Goal: Task Accomplishment & Management: Manage account settings

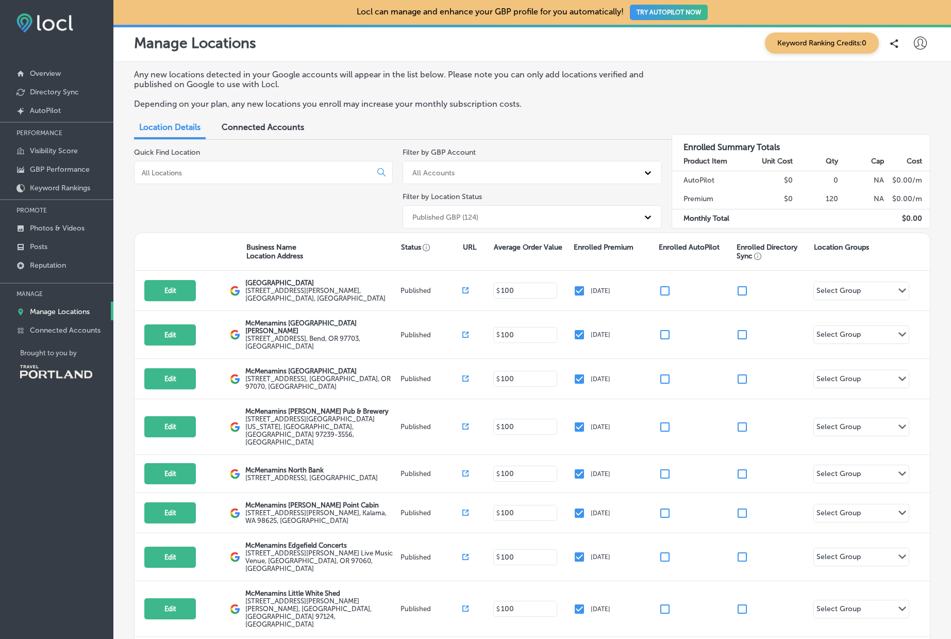
click at [195, 196] on div "Quick Find Location" at bounding box center [263, 190] width 259 height 85
click at [207, 173] on input at bounding box center [255, 172] width 228 height 9
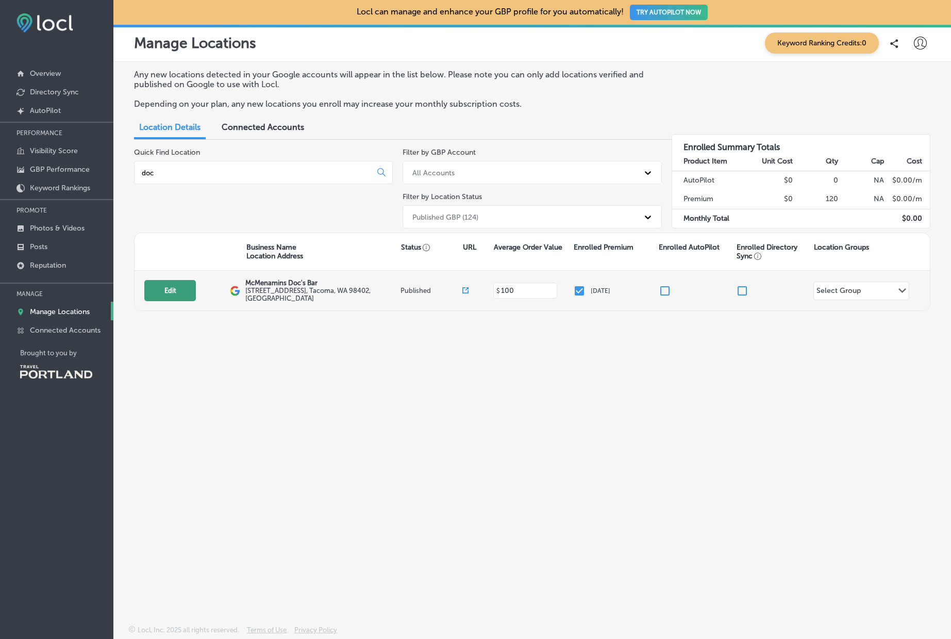
type input "doc"
click at [168, 282] on button "Edit" at bounding box center [170, 290] width 52 height 21
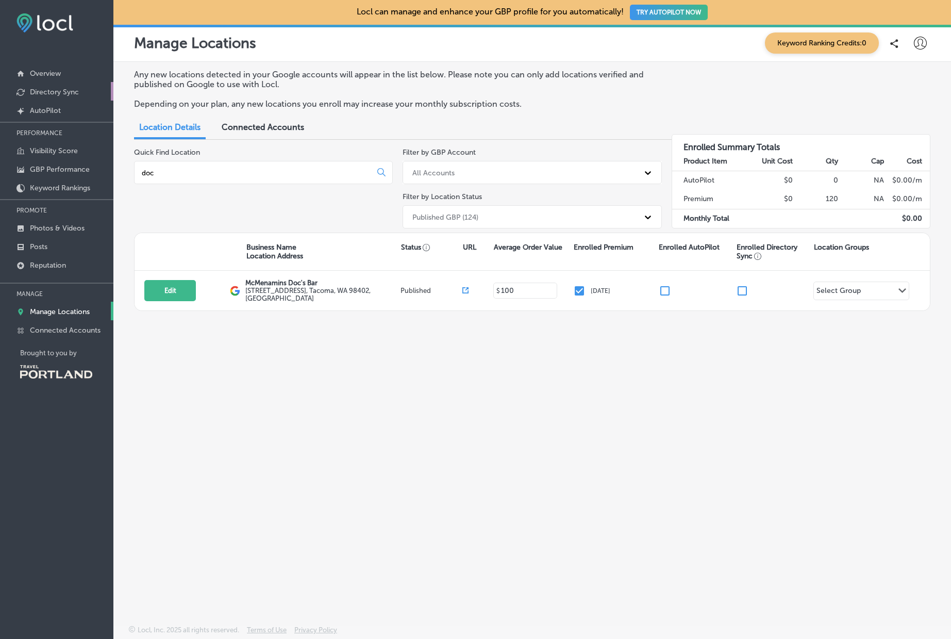
select select "US"
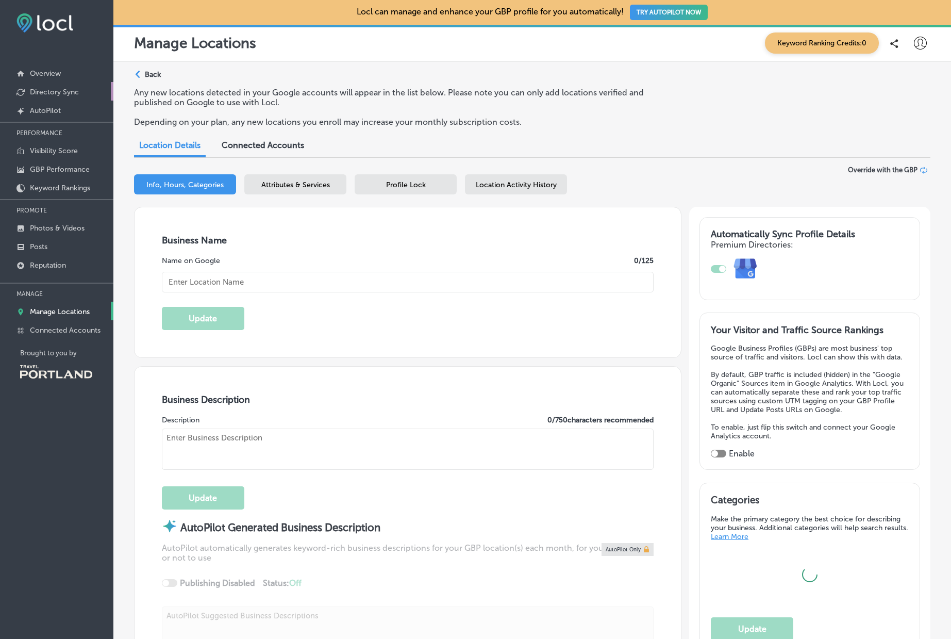
type input "McMenamins Doc's Bar"
type input "[URL][DOMAIN_NAME]"
type input "[PHONE_NUMBER]"
type input "[STREET_ADDRESS]"
type input "Tacoma"
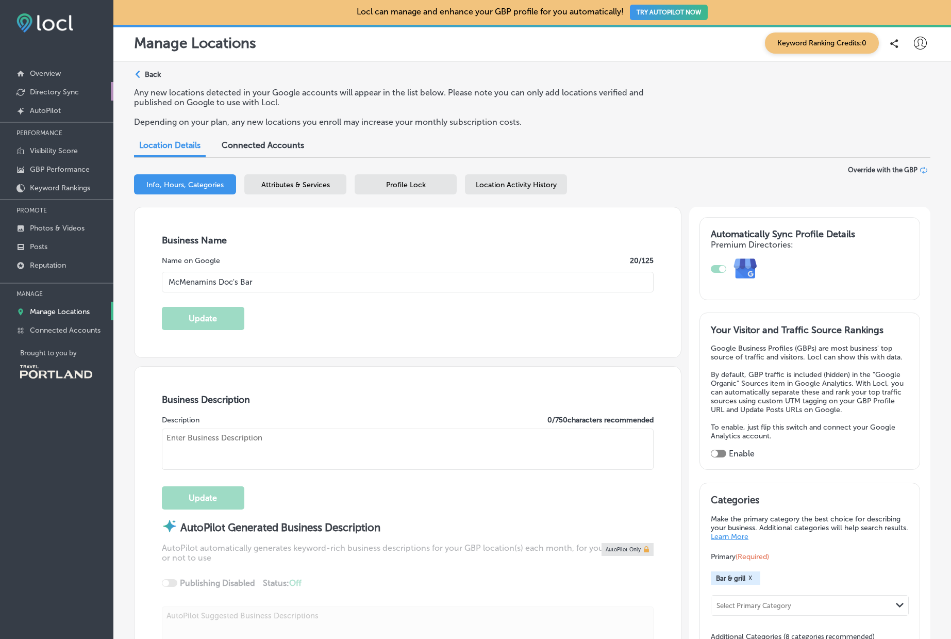
type input "98402"
type input "US"
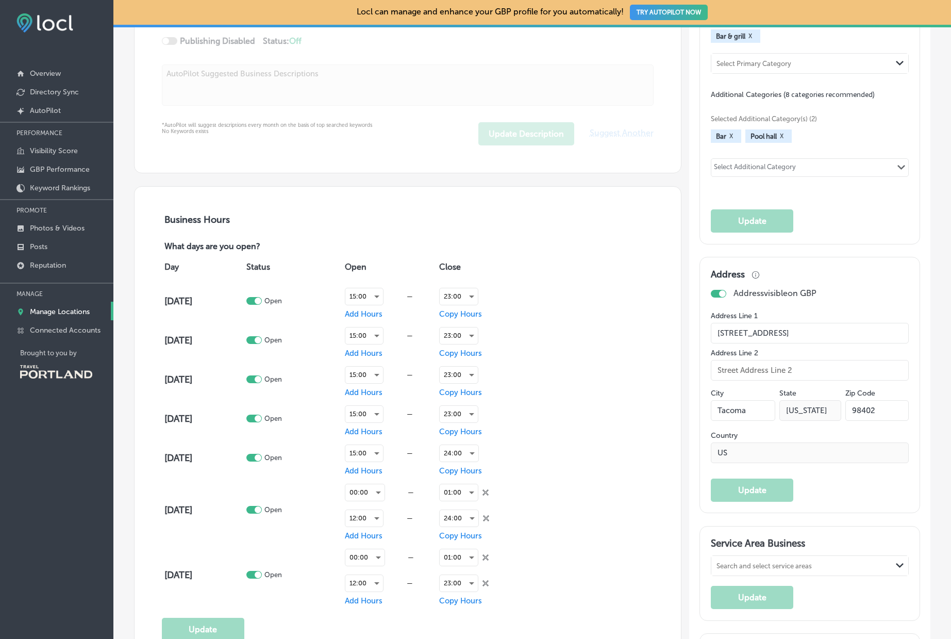
scroll to position [548, 0]
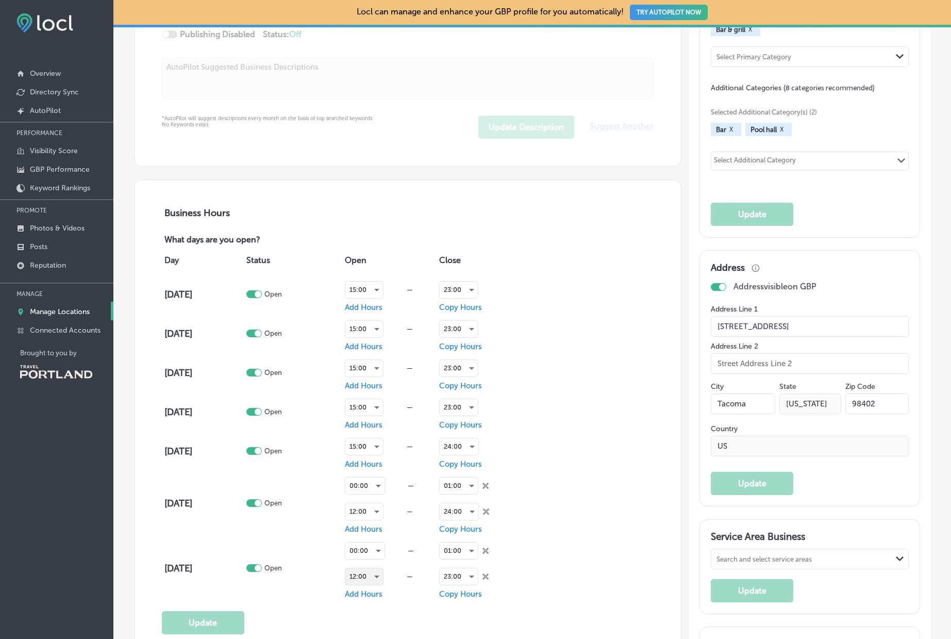
click at [377, 576] on div "12:00" at bounding box center [364, 576] width 38 height 16
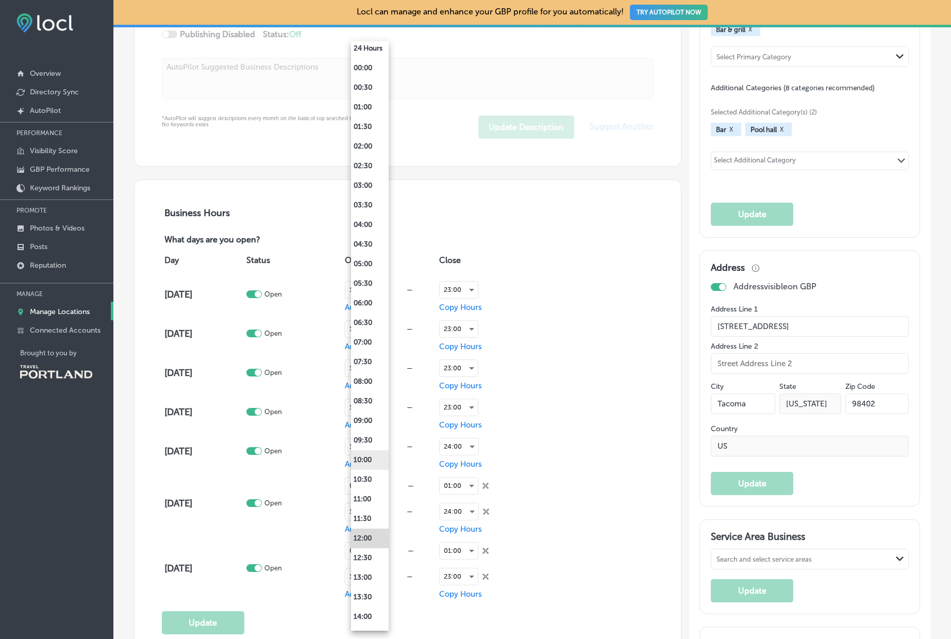
scroll to position [6, 0]
click at [367, 457] on li "10:00" at bounding box center [370, 457] width 38 height 20
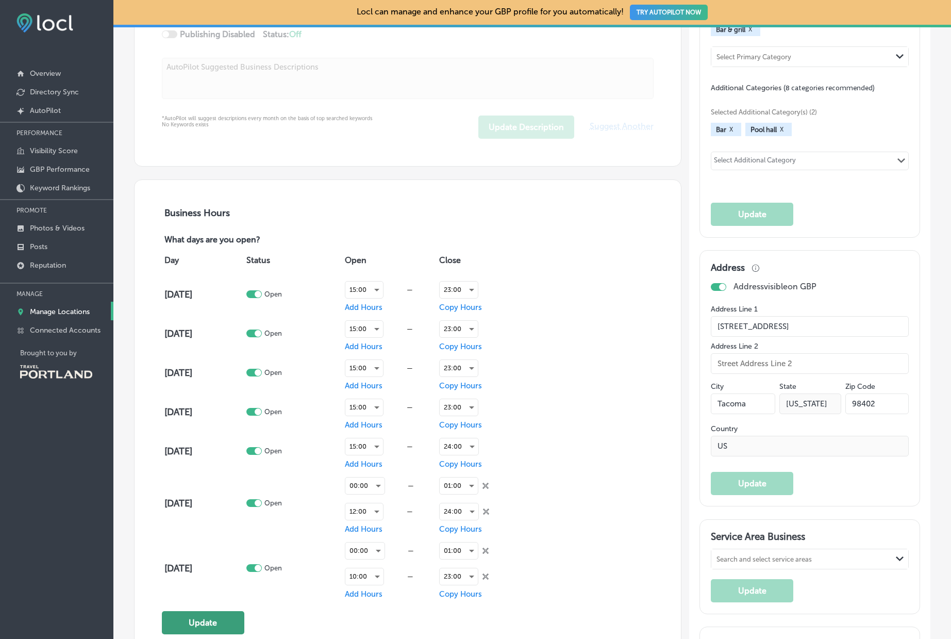
click at [219, 618] on button "Update" at bounding box center [203, 622] width 82 height 23
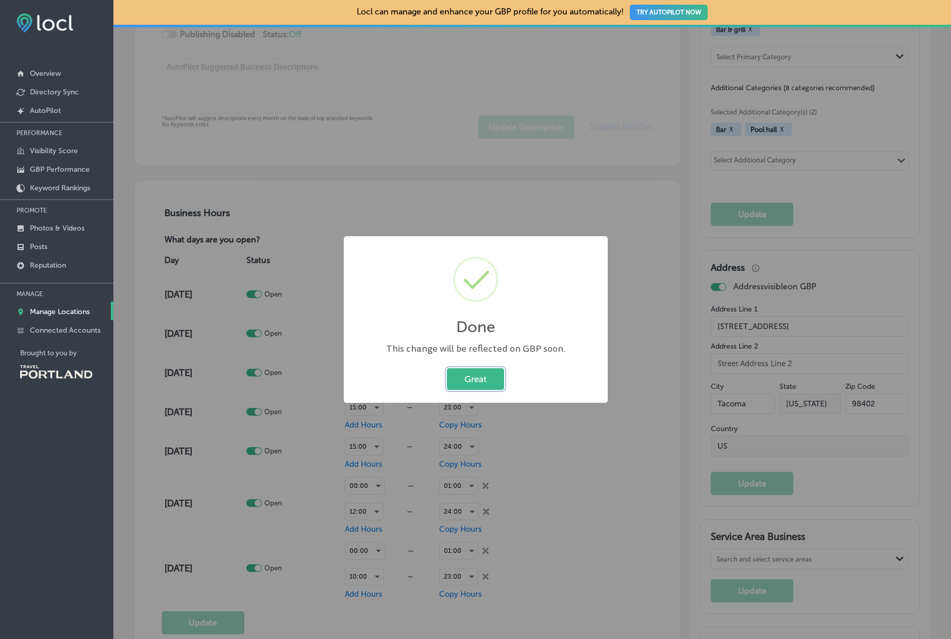
drag, startPoint x: 477, startPoint y: 373, endPoint x: 605, endPoint y: 195, distance: 219.0
click at [477, 373] on button "Great" at bounding box center [475, 378] width 57 height 21
